Goal: Transaction & Acquisition: Purchase product/service

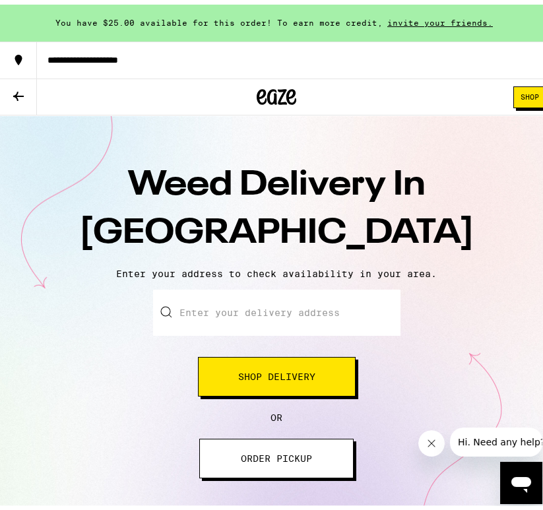
click at [251, 304] on input "Enter your delivery address" at bounding box center [276, 308] width 247 height 46
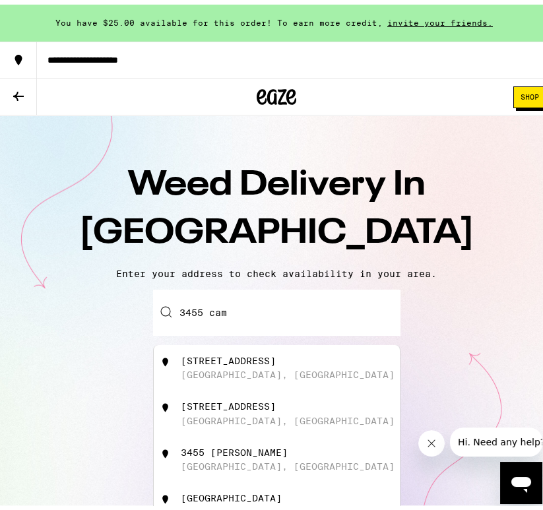
click at [253, 360] on div "[STREET_ADDRESS]" at bounding box center [228, 356] width 95 height 11
type input "[STREET_ADDRESS]"
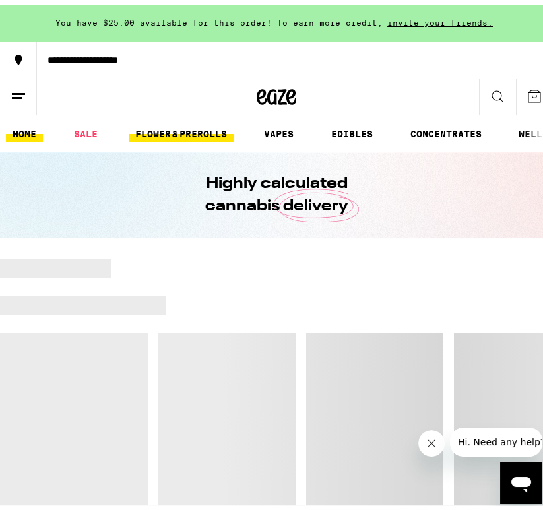
click at [198, 123] on link "FLOWER & PREROLLS" at bounding box center [181, 129] width 105 height 16
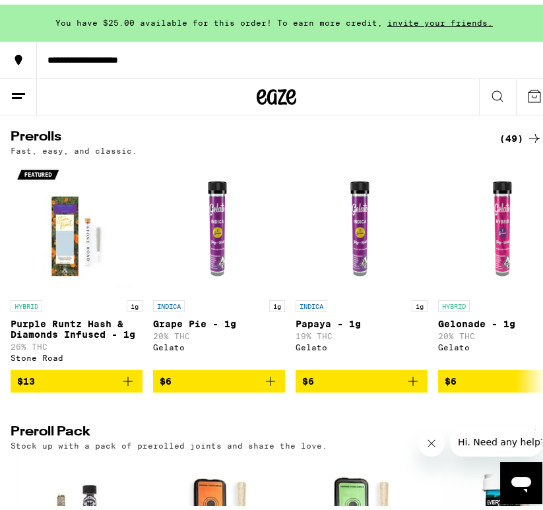
scroll to position [725, 0]
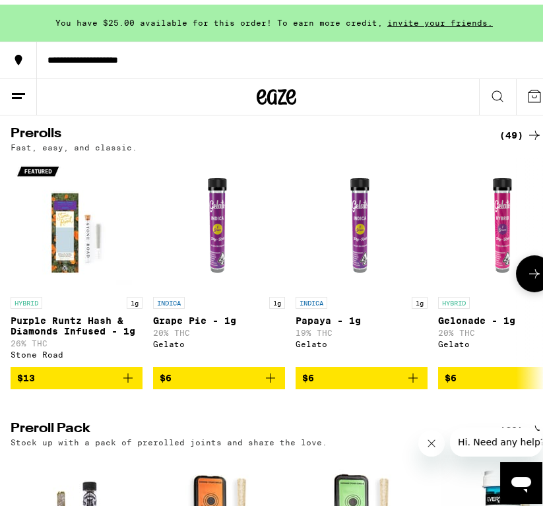
click at [527, 277] on icon at bounding box center [535, 269] width 16 height 16
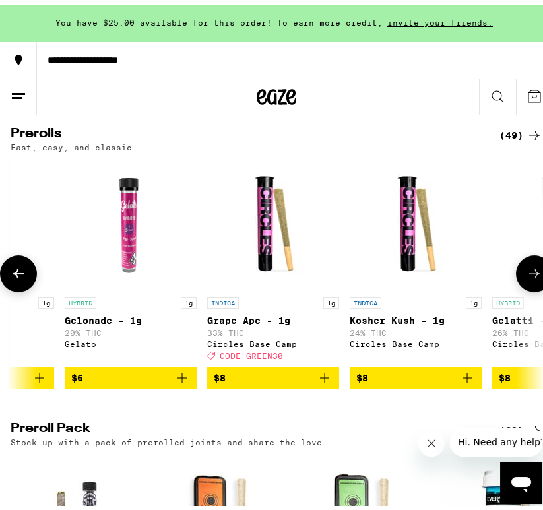
scroll to position [0, 378]
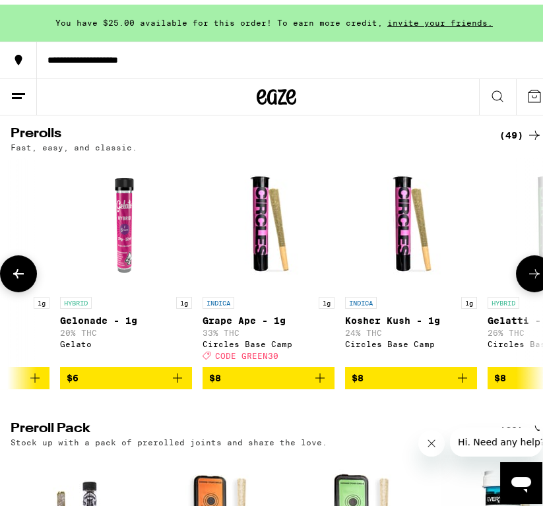
click at [527, 277] on icon at bounding box center [535, 269] width 16 height 16
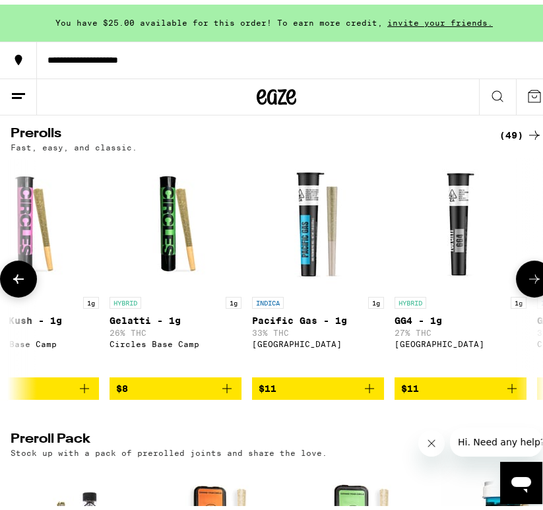
click at [527, 282] on icon at bounding box center [535, 275] width 16 height 16
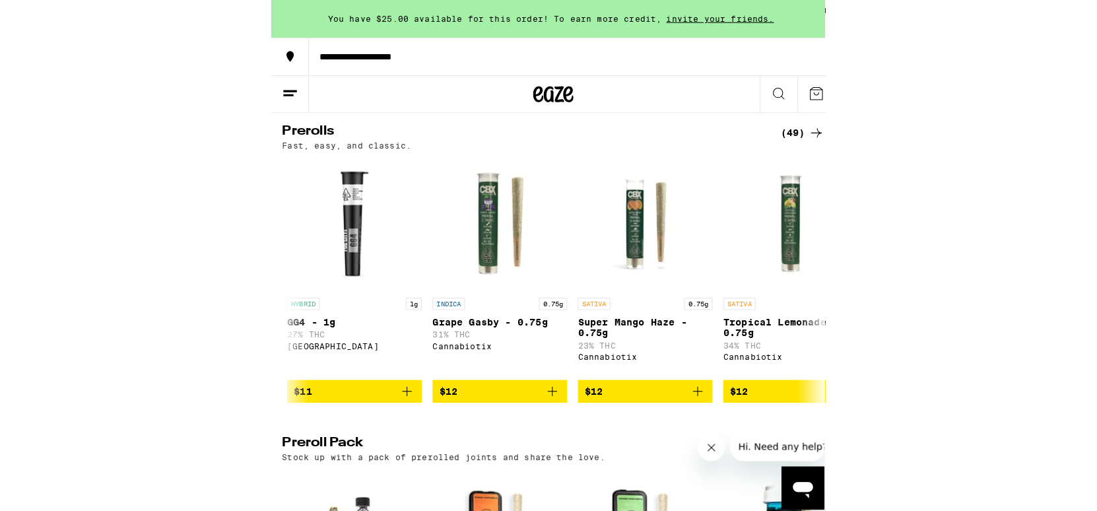
scroll to position [705, 0]
